Goal: Task Accomplishment & Management: Manage account settings

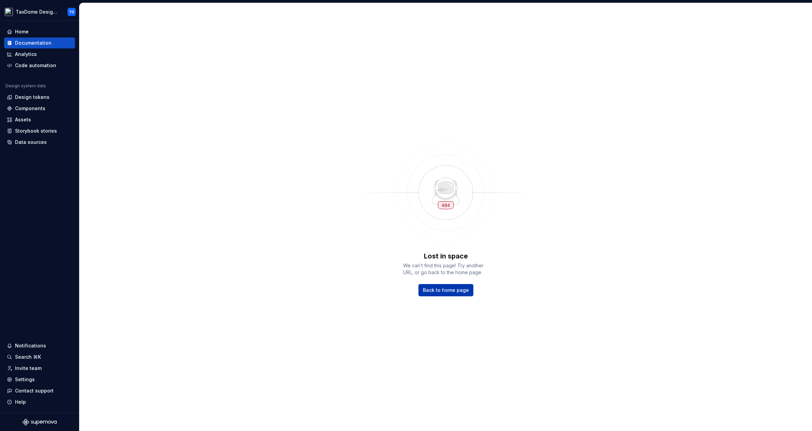
click at [443, 289] on span "Back to home page" at bounding box center [446, 290] width 46 height 7
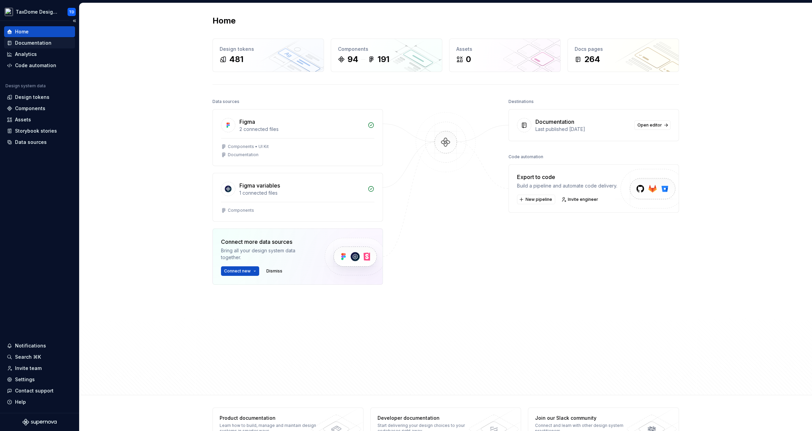
click at [26, 41] on div "Documentation" at bounding box center [33, 43] width 36 height 7
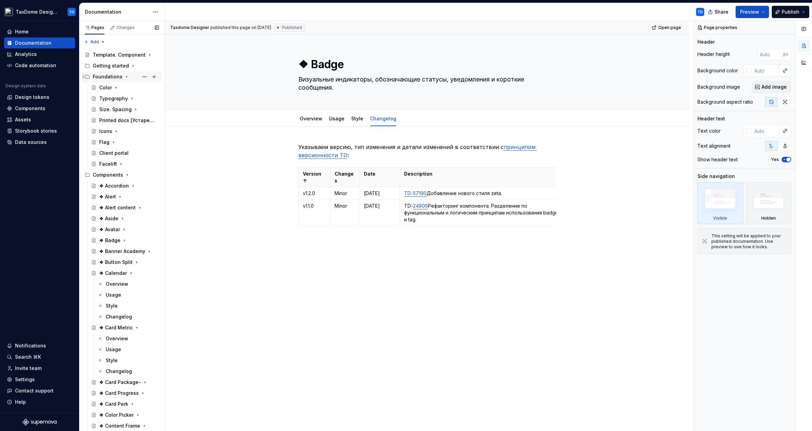
click at [126, 77] on icon "Page tree" at bounding box center [127, 76] width 2 height 1
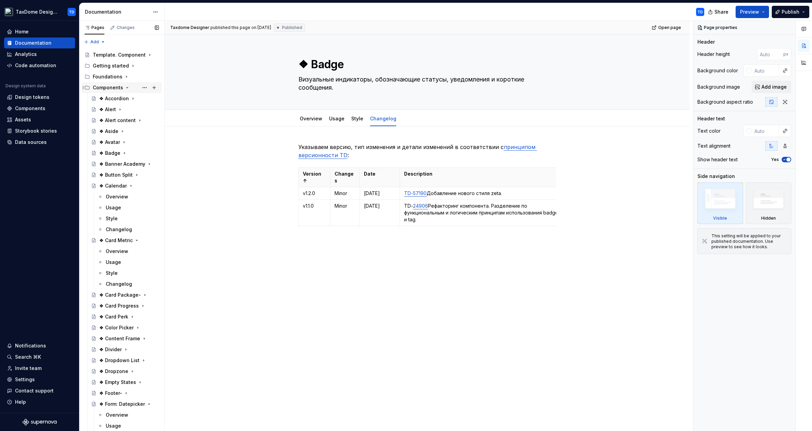
click at [124, 88] on icon "Page tree" at bounding box center [126, 87] width 5 height 5
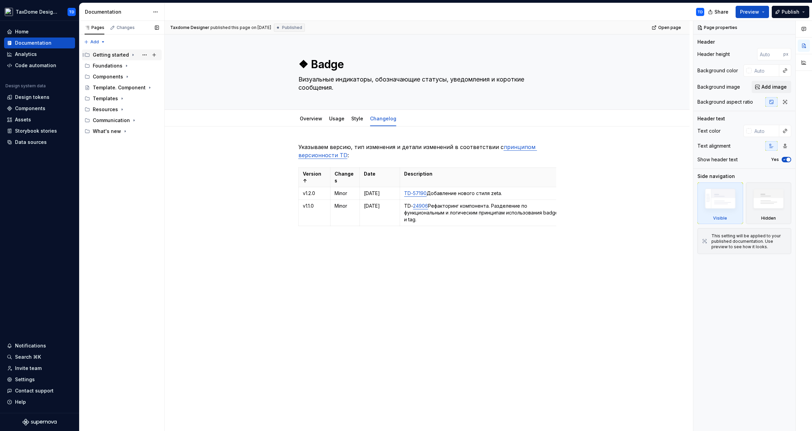
click at [133, 55] on icon "Page tree" at bounding box center [133, 55] width 1 height 2
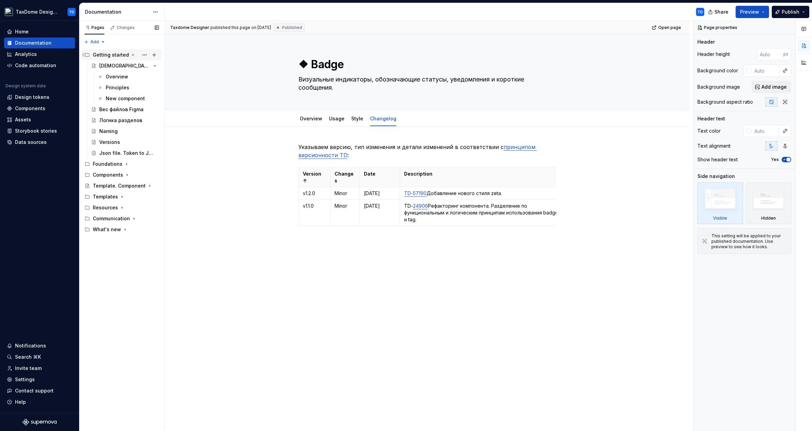
click at [132, 55] on icon "Page tree" at bounding box center [133, 55] width 2 height 1
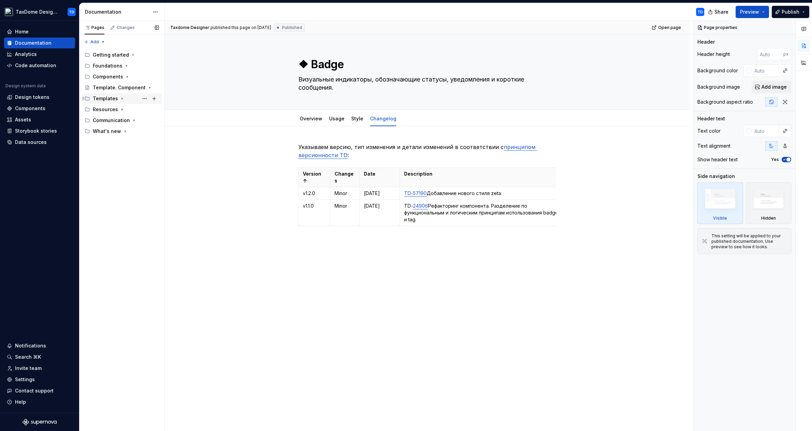
click at [103, 99] on div "Templates" at bounding box center [105, 98] width 25 height 7
click at [110, 113] on div "⌘ Layout" at bounding box center [129, 110] width 60 height 10
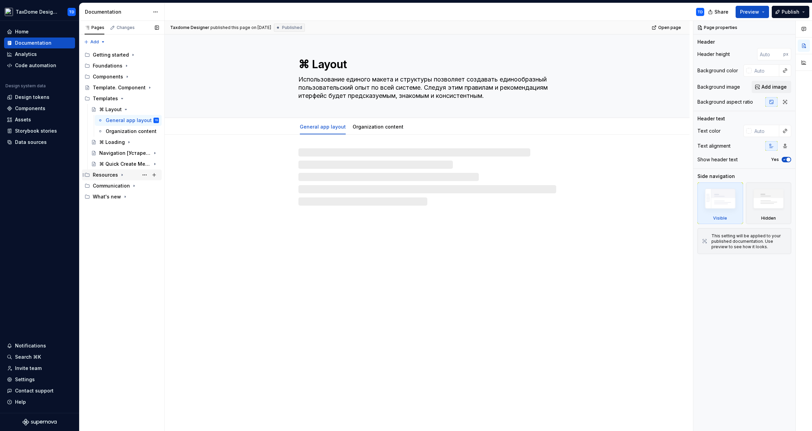
click at [106, 176] on div "Resources" at bounding box center [105, 175] width 25 height 7
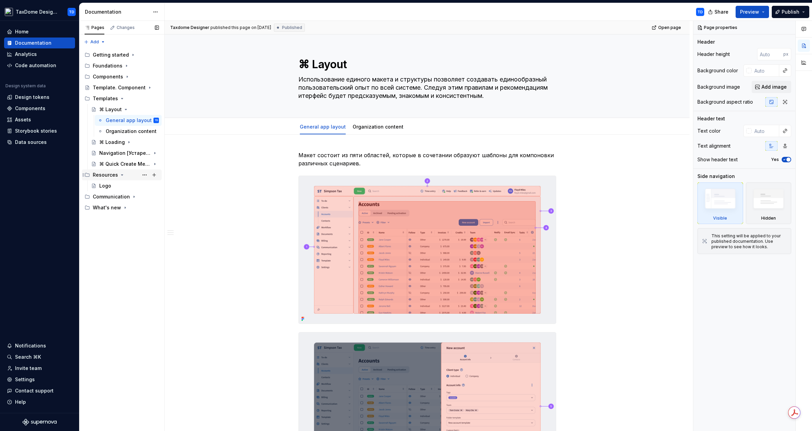
click at [105, 175] on div "Resources" at bounding box center [105, 175] width 25 height 7
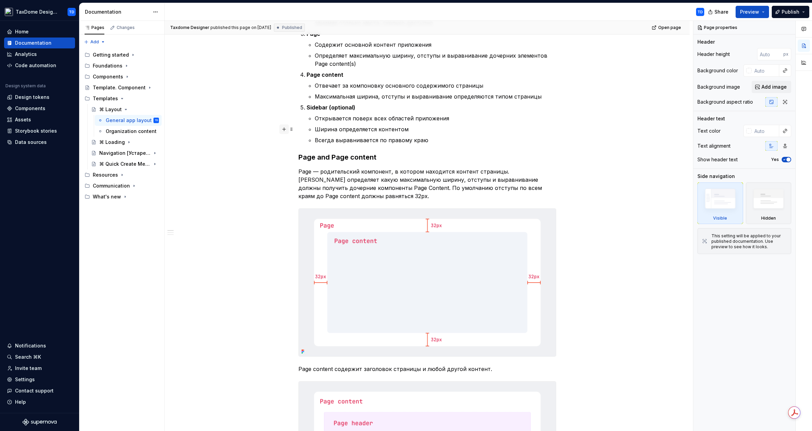
scroll to position [558, 0]
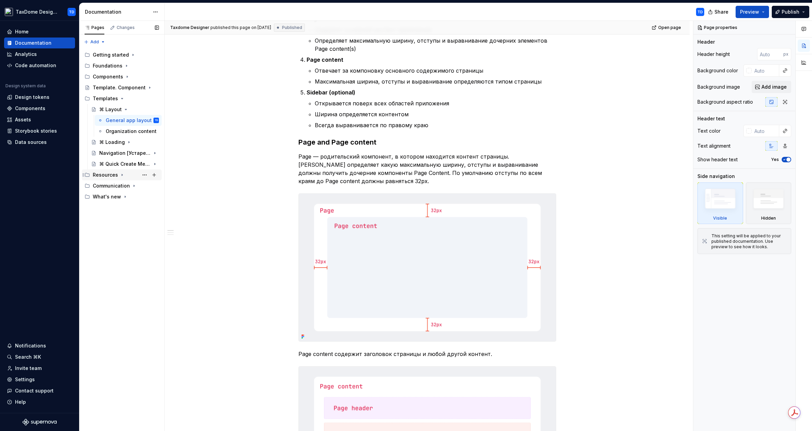
click at [104, 174] on div "Resources" at bounding box center [105, 175] width 25 height 7
click at [103, 184] on div "Logo" at bounding box center [105, 185] width 12 height 7
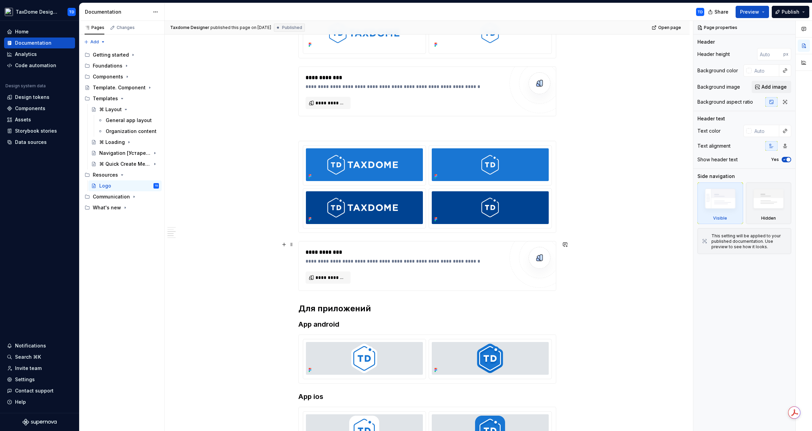
scroll to position [517, 0]
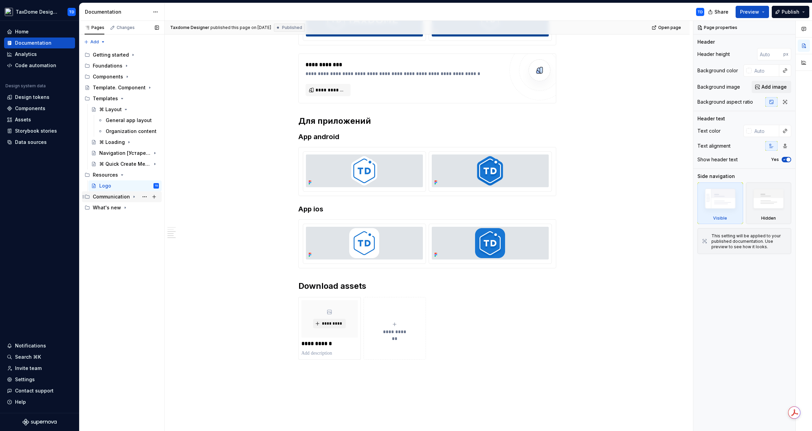
click at [107, 195] on div "Communication" at bounding box center [111, 196] width 37 height 7
click at [100, 211] on div "Date format [Устарело]" at bounding box center [129, 208] width 60 height 10
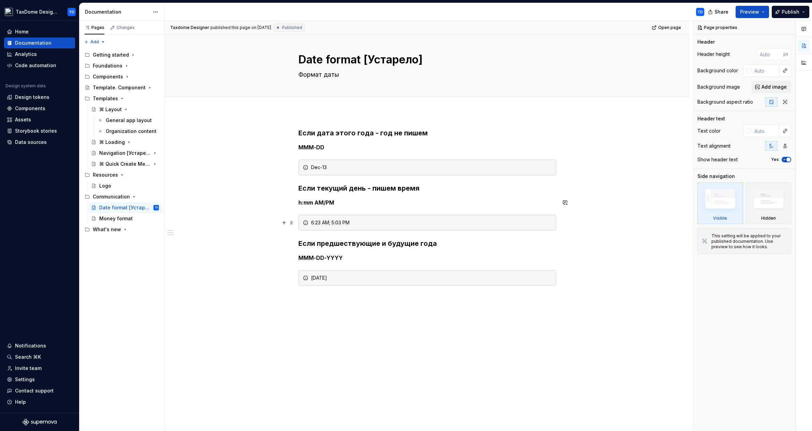
scroll to position [9, 0]
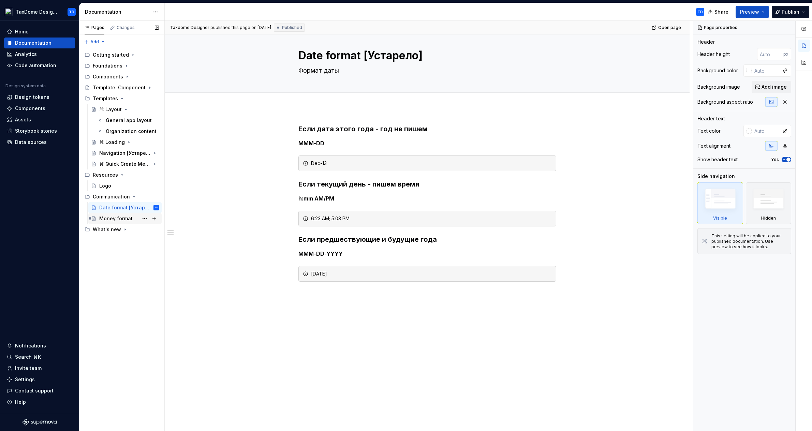
click at [111, 218] on div "Money format" at bounding box center [115, 218] width 33 height 7
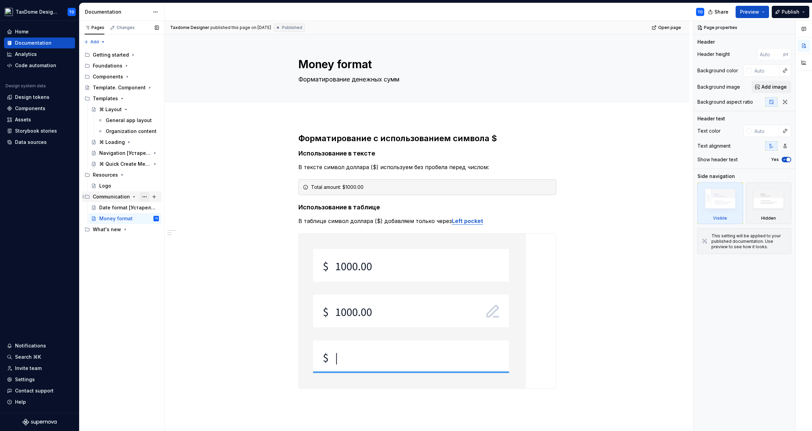
click at [143, 195] on button "Page tree" at bounding box center [145, 197] width 10 height 10
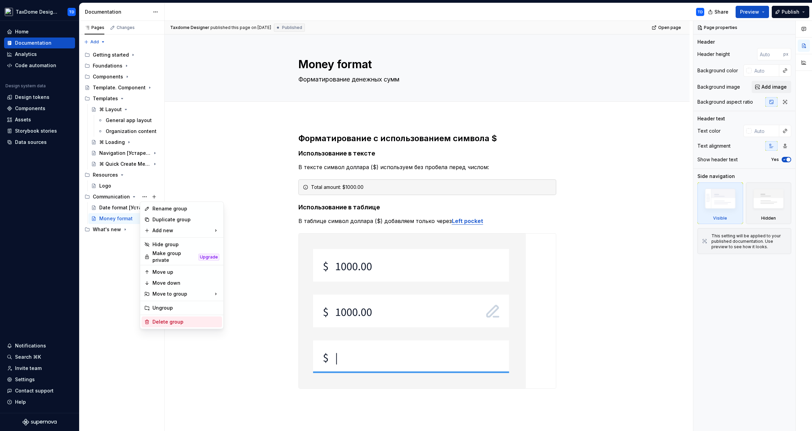
click at [167, 320] on div "Delete group" at bounding box center [185, 321] width 67 height 7
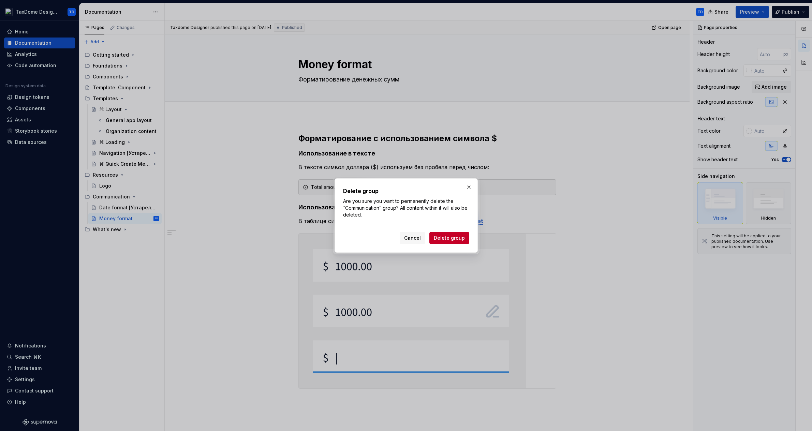
click at [444, 241] on span "Delete group" at bounding box center [449, 238] width 31 height 7
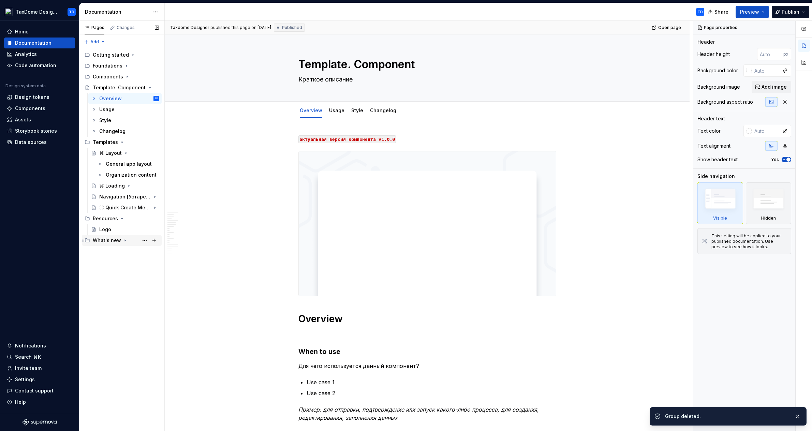
click at [107, 242] on div "What's new" at bounding box center [107, 240] width 28 height 7
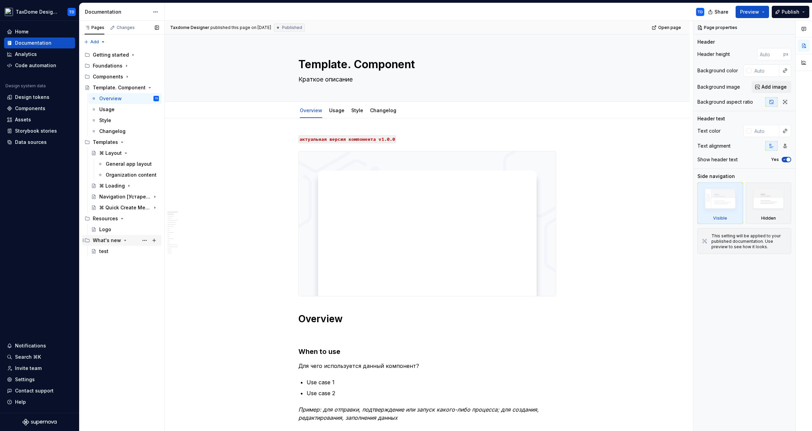
click at [122, 241] on icon "Page tree" at bounding box center [124, 240] width 5 height 5
click at [122, 242] on icon "Page tree" at bounding box center [124, 240] width 5 height 5
click at [109, 251] on div "test" at bounding box center [129, 252] width 60 height 10
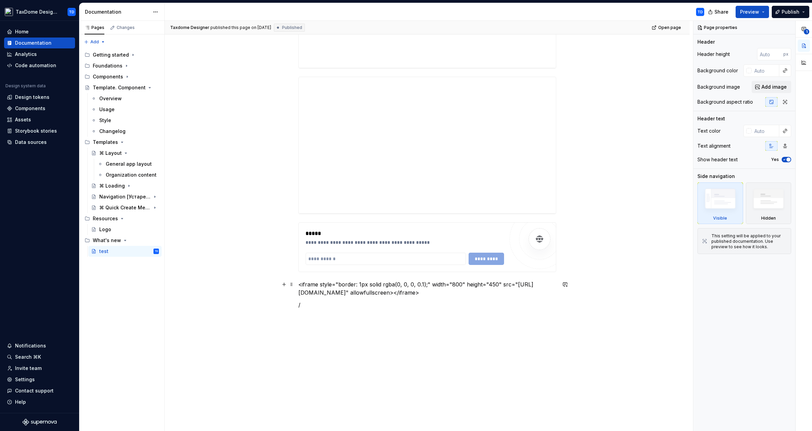
scroll to position [14, 0]
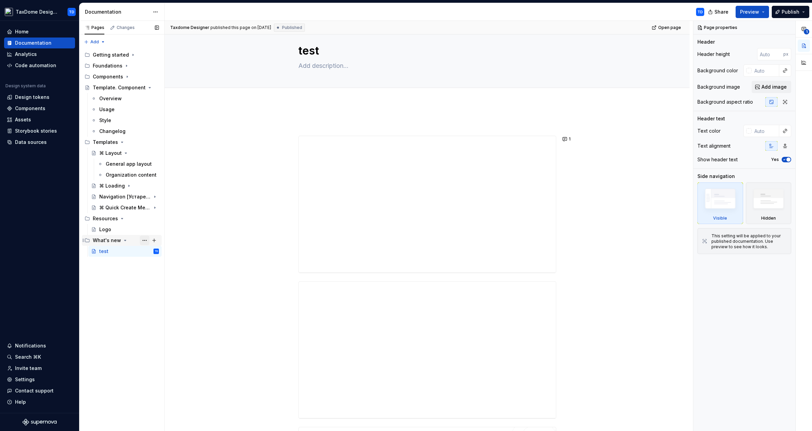
click at [147, 238] on button "Page tree" at bounding box center [145, 241] width 10 height 10
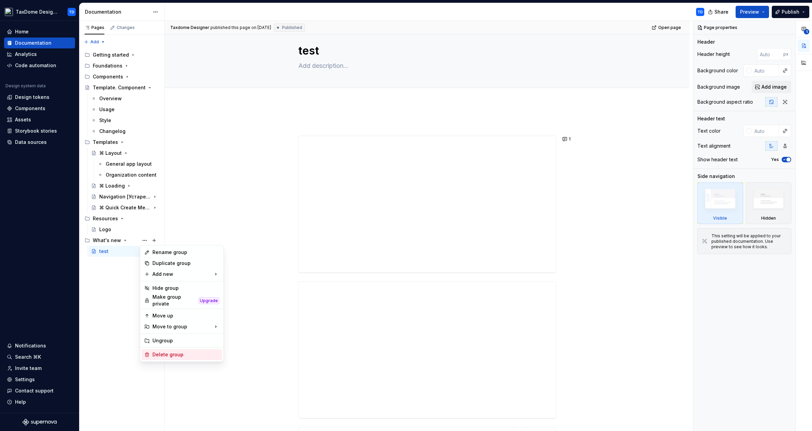
click at [163, 351] on div "Delete group" at bounding box center [185, 354] width 67 height 7
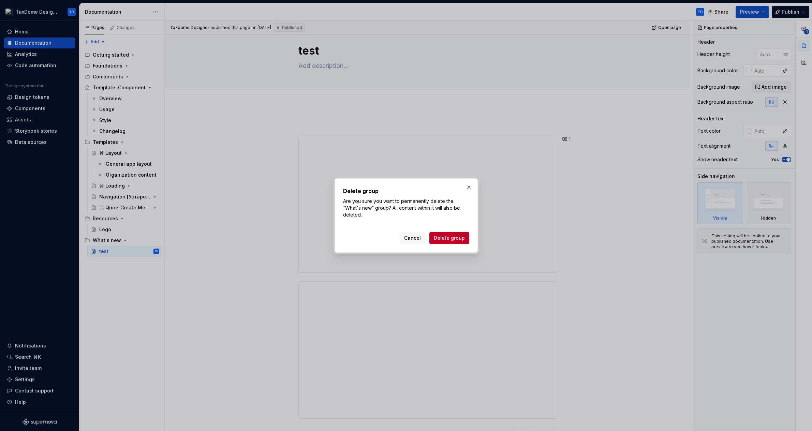
click at [444, 240] on span "Delete group" at bounding box center [449, 238] width 31 height 7
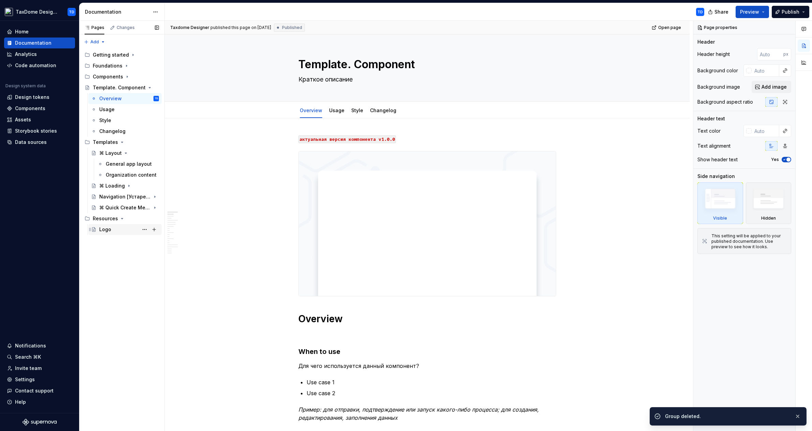
click at [108, 229] on div "Logo" at bounding box center [105, 229] width 12 height 7
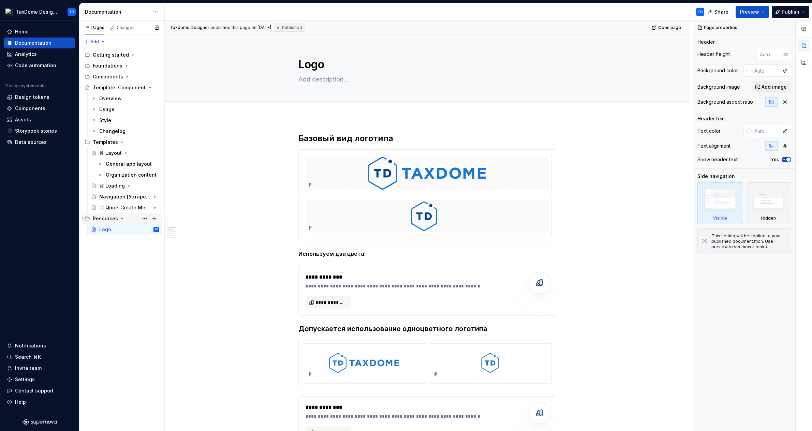
click at [104, 219] on div "Resources" at bounding box center [105, 218] width 25 height 7
click at [119, 219] on icon "Page tree" at bounding box center [121, 218] width 5 height 5
click at [144, 217] on button "Page tree" at bounding box center [145, 219] width 10 height 10
type textarea "*"
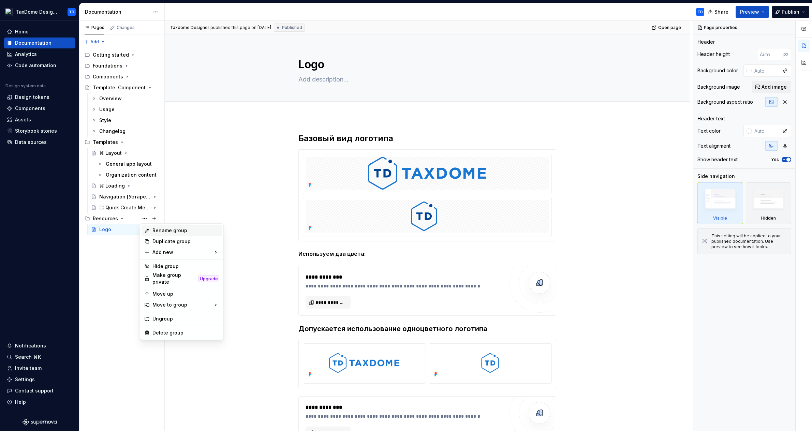
click at [174, 232] on div "Rename group" at bounding box center [185, 230] width 67 height 7
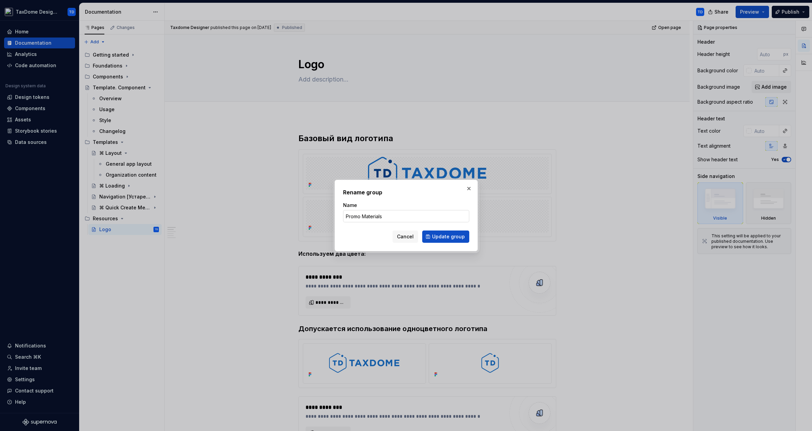
drag, startPoint x: 391, startPoint y: 215, endPoint x: 345, endPoint y: 216, distance: 45.7
click at [345, 216] on input "Promo Materials" at bounding box center [406, 216] width 126 height 12
type input "Brand"
click at [448, 233] on button "Update group" at bounding box center [445, 236] width 47 height 12
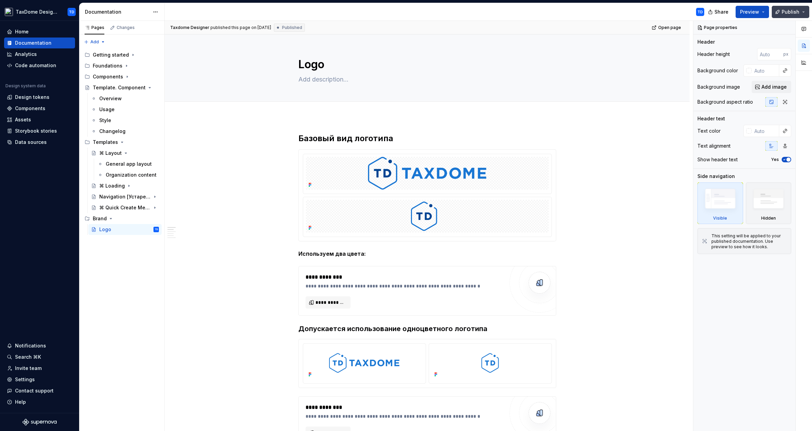
click at [792, 9] on span "Publish" at bounding box center [790, 12] width 18 height 7
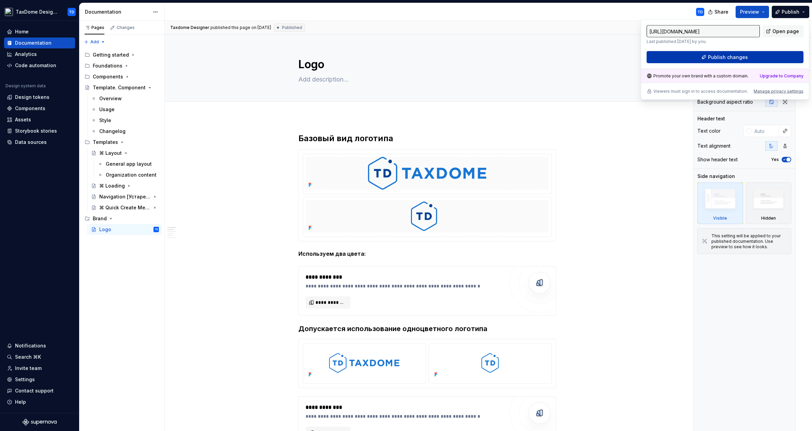
click at [739, 56] on span "Publish changes" at bounding box center [728, 57] width 40 height 7
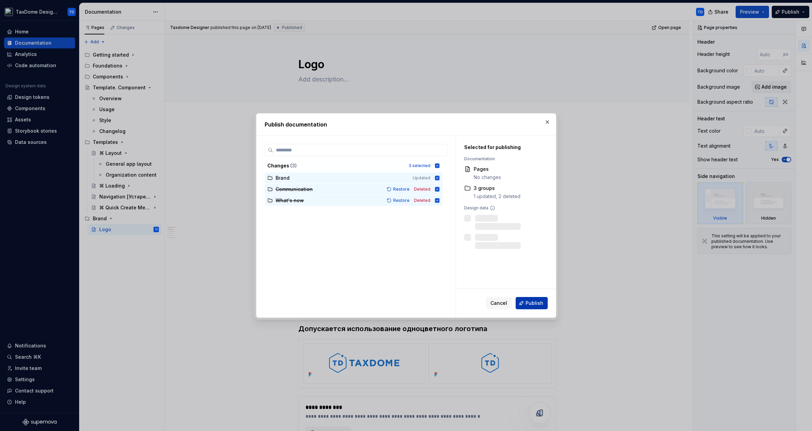
click at [536, 305] on span "Publish" at bounding box center [534, 303] width 18 height 7
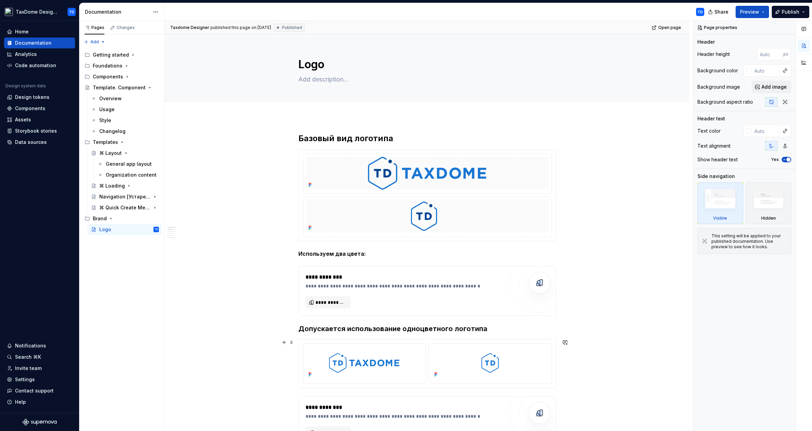
type textarea "*"
